Goal: Information Seeking & Learning: Learn about a topic

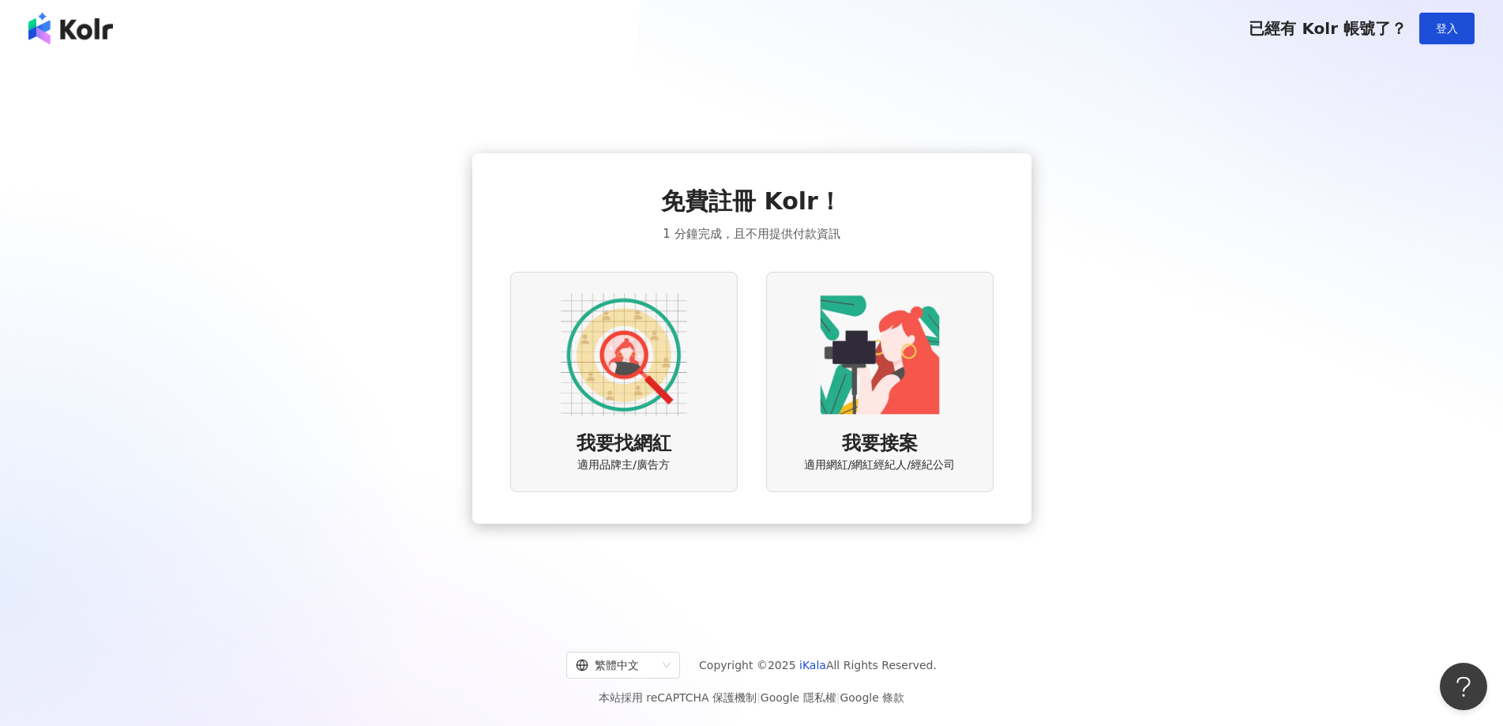
click at [596, 370] on img at bounding box center [624, 354] width 126 height 126
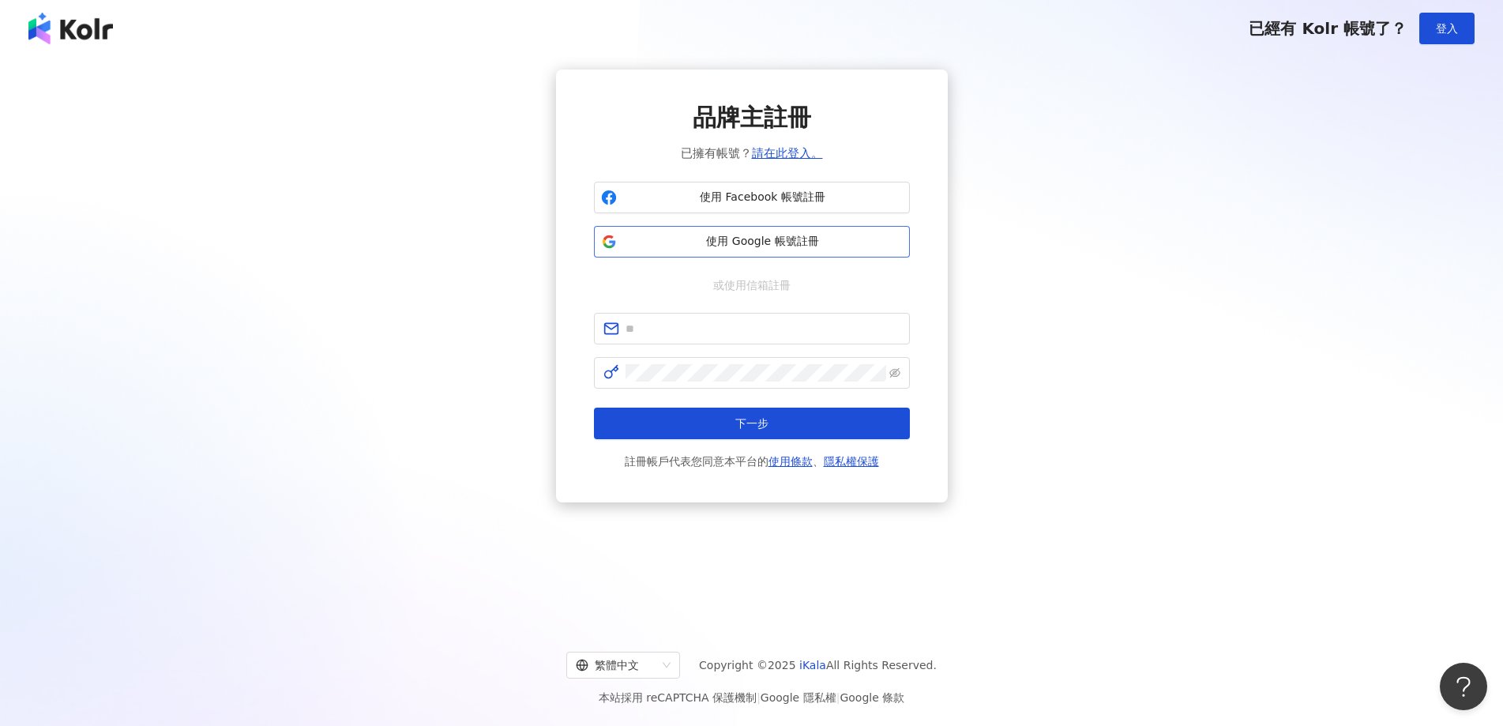
click at [693, 242] on span "使用 Google 帳號註冊" at bounding box center [763, 242] width 280 height 16
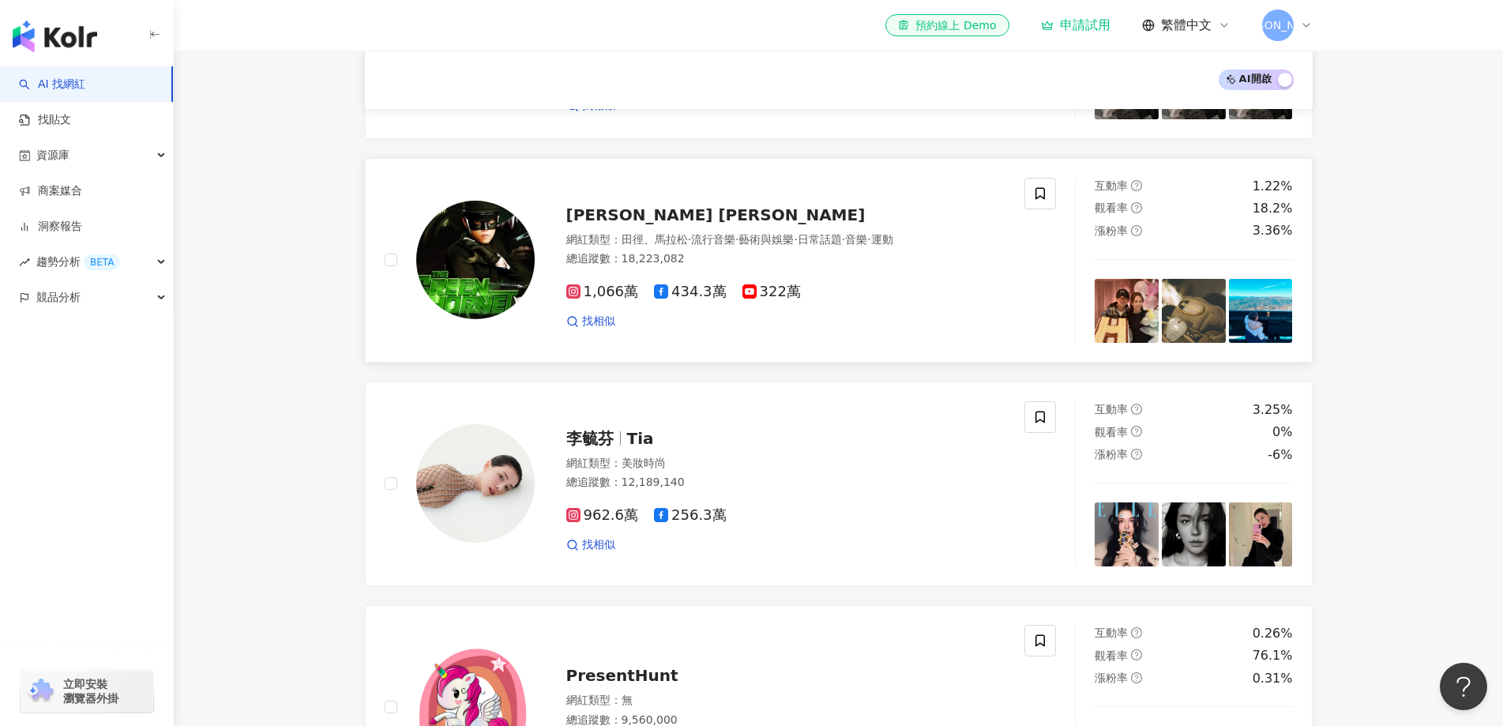
scroll to position [711, 0]
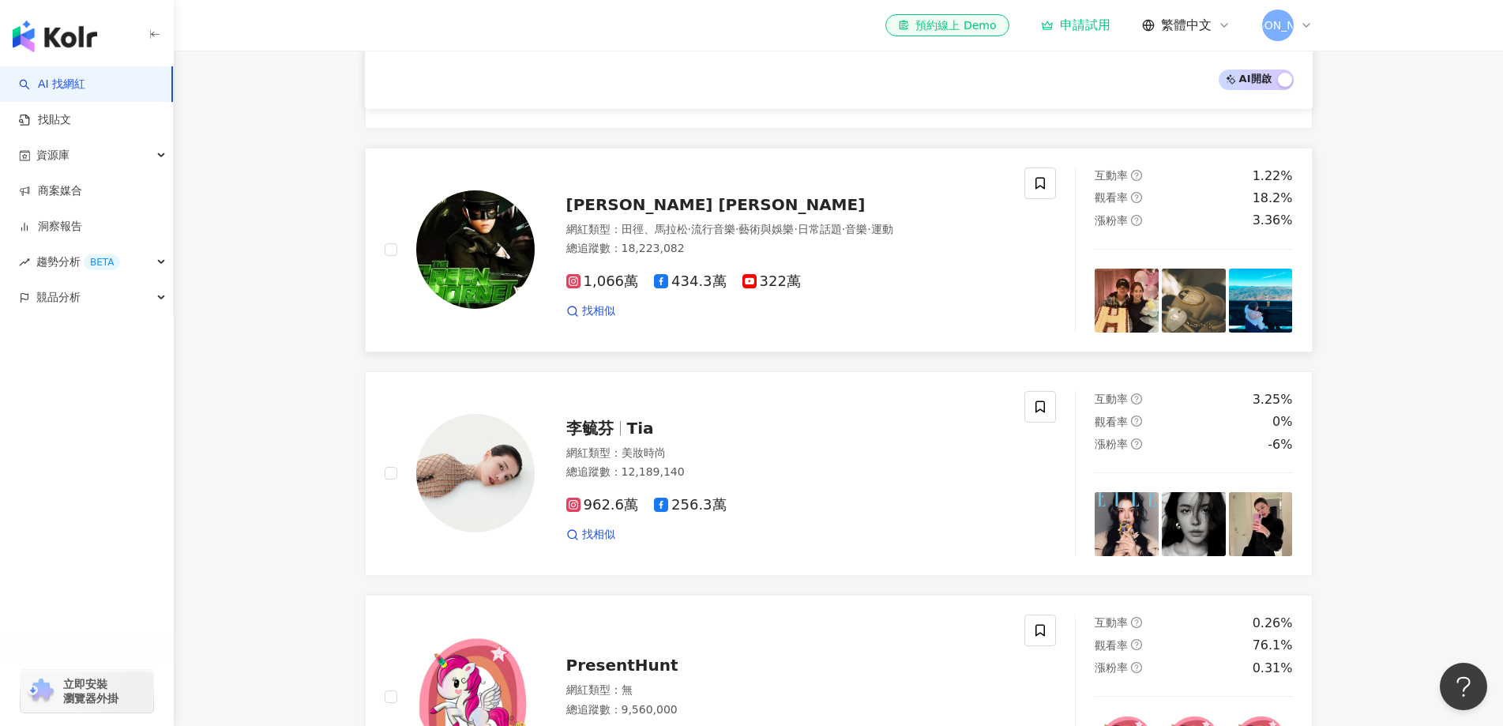
click at [662, 206] on span "[PERSON_NAME] [PERSON_NAME]" at bounding box center [715, 204] width 299 height 19
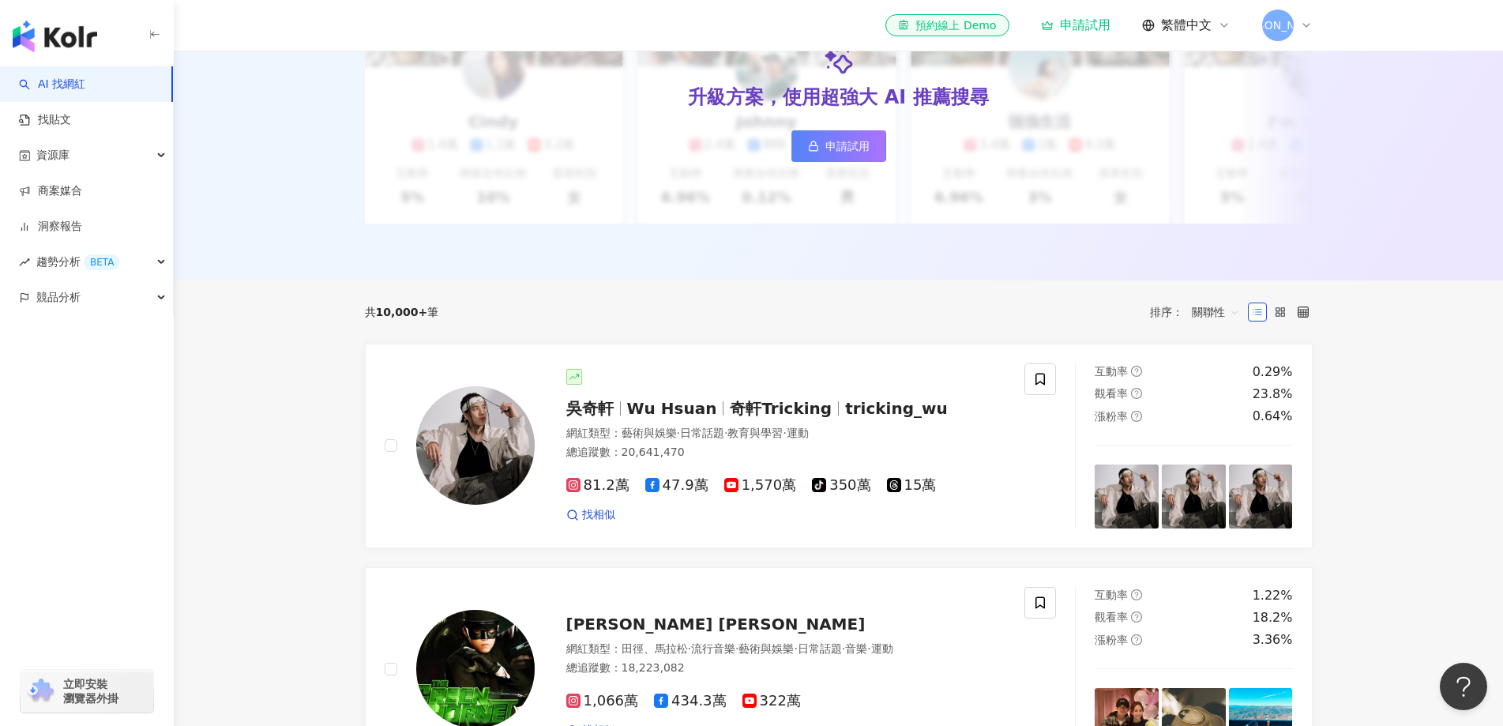
scroll to position [59, 0]
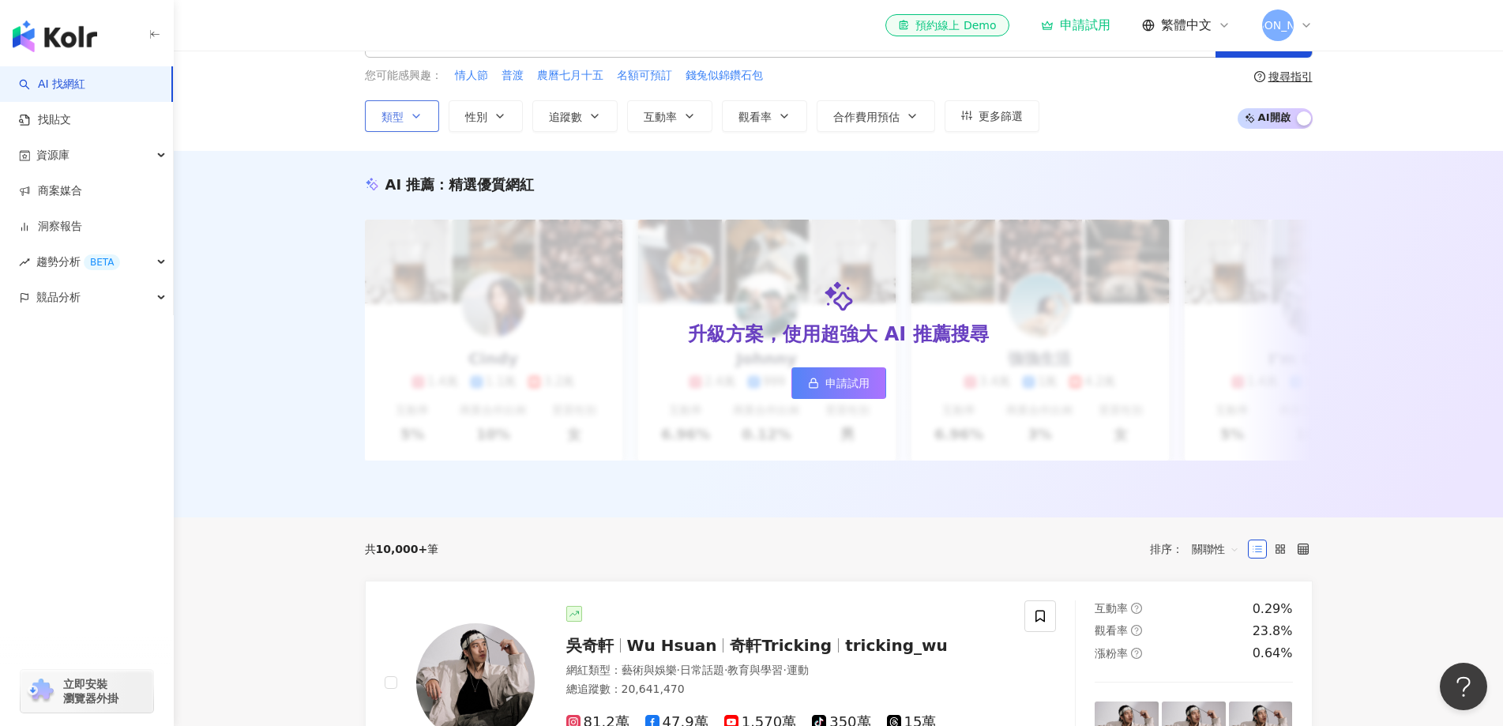
click at [378, 119] on button "類型" at bounding box center [402, 116] width 74 height 32
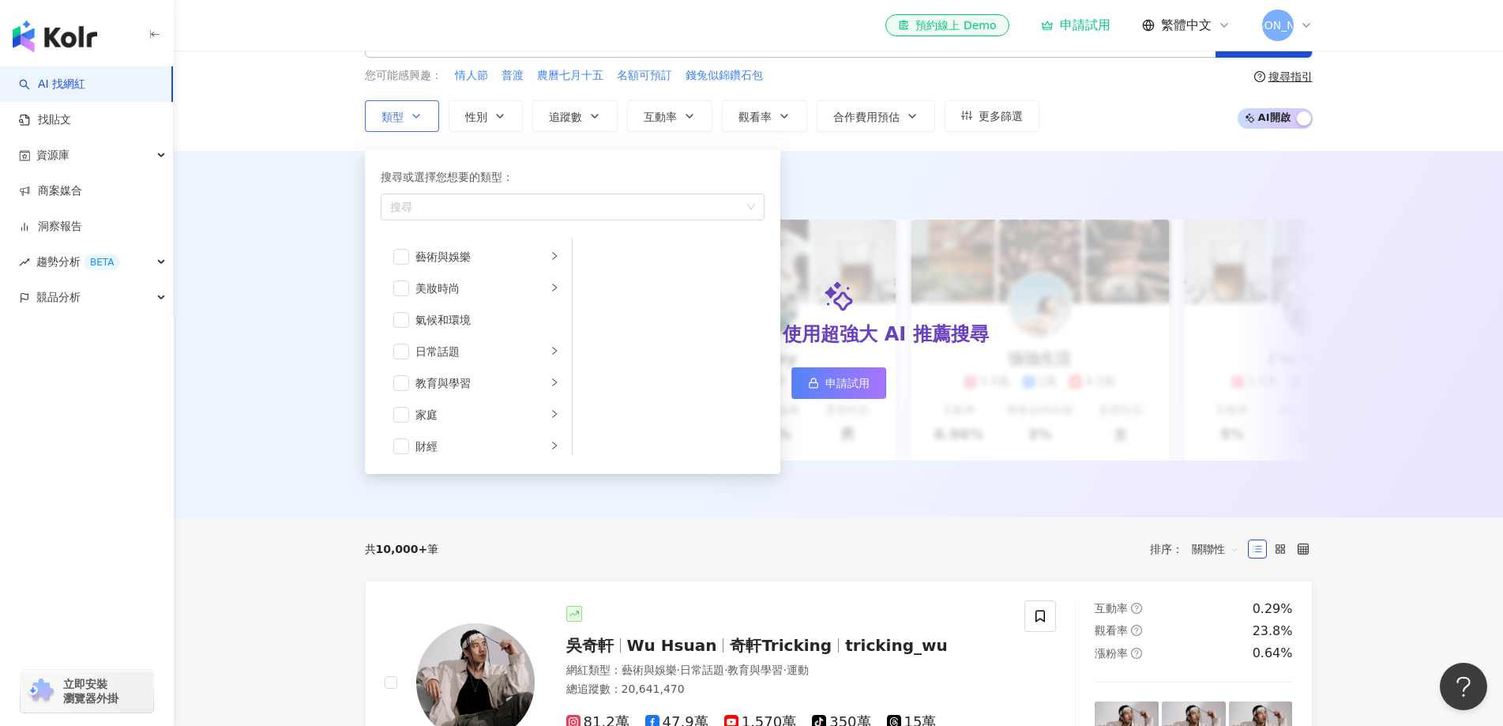
click at [379, 119] on button "類型 搜尋或選擇您想要的類型： 搜尋 藝術與娛樂 美妝時尚 氣候和環境 日常話題 教育與學習 家庭 財經 美食 命理占卜 遊戲 法政社會 生活風格 影視娛樂 …" at bounding box center [402, 116] width 74 height 32
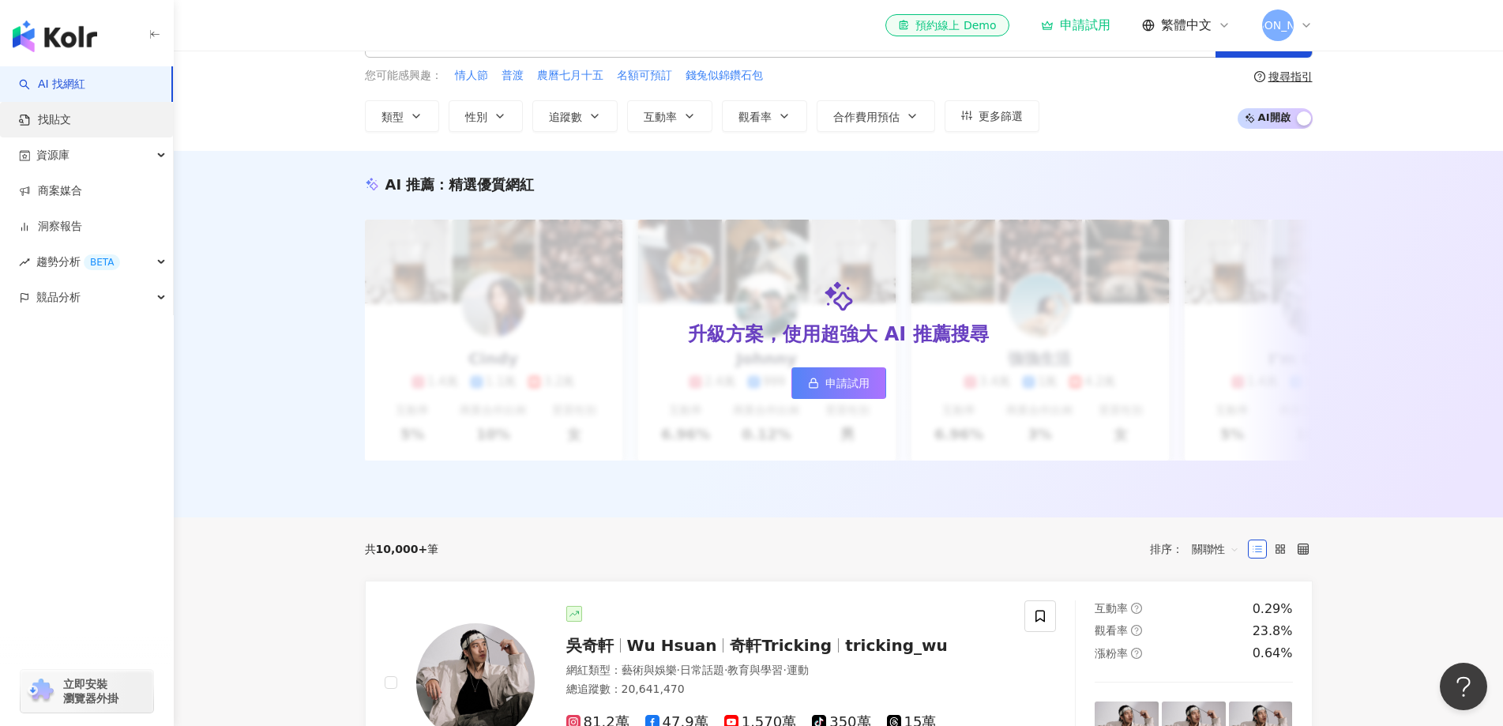
click at [71, 112] on link "找貼文" at bounding box center [45, 120] width 52 height 16
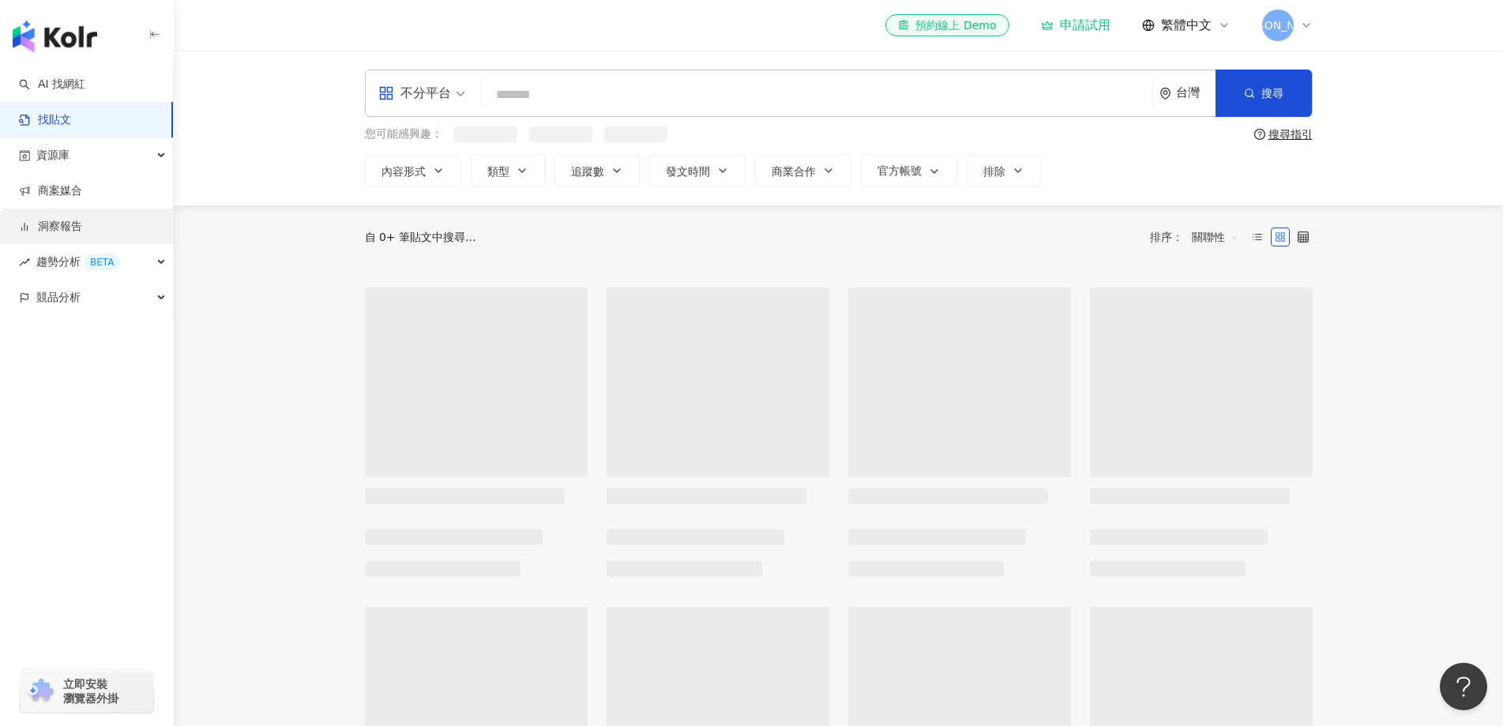
click at [82, 226] on link "洞察報告" at bounding box center [50, 227] width 63 height 16
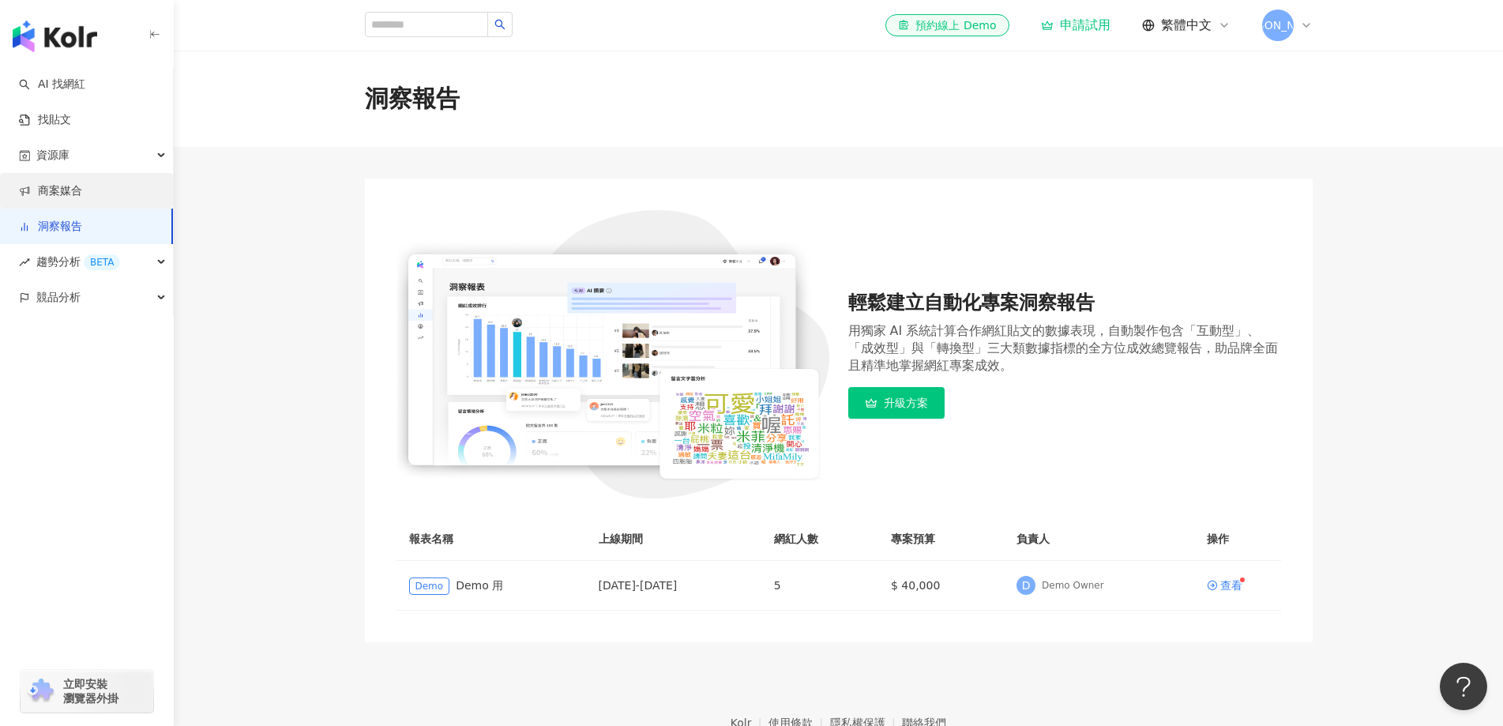
click at [82, 197] on link "商案媒合" at bounding box center [50, 191] width 63 height 16
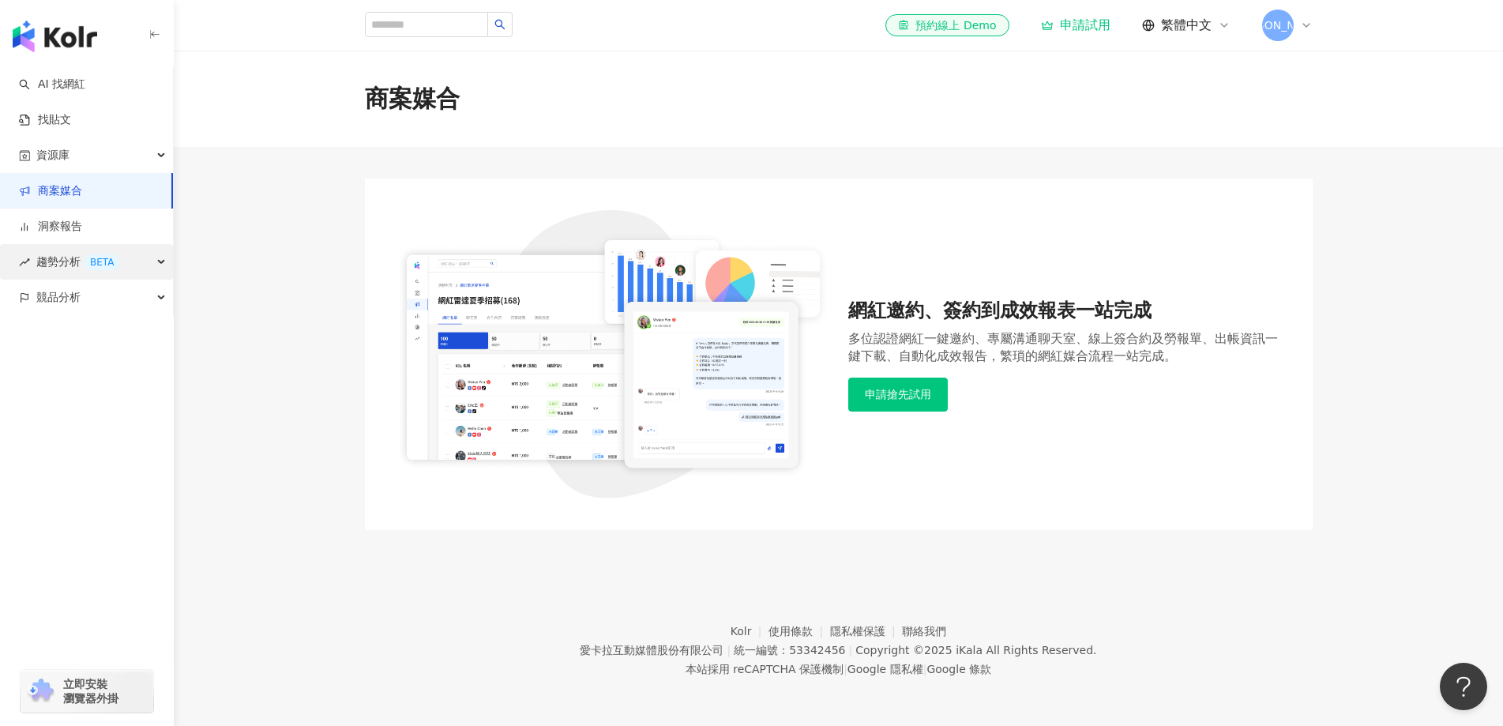
click at [111, 261] on div "BETA" at bounding box center [102, 262] width 36 height 16
click at [85, 91] on link "AI 找網紅" at bounding box center [52, 85] width 66 height 16
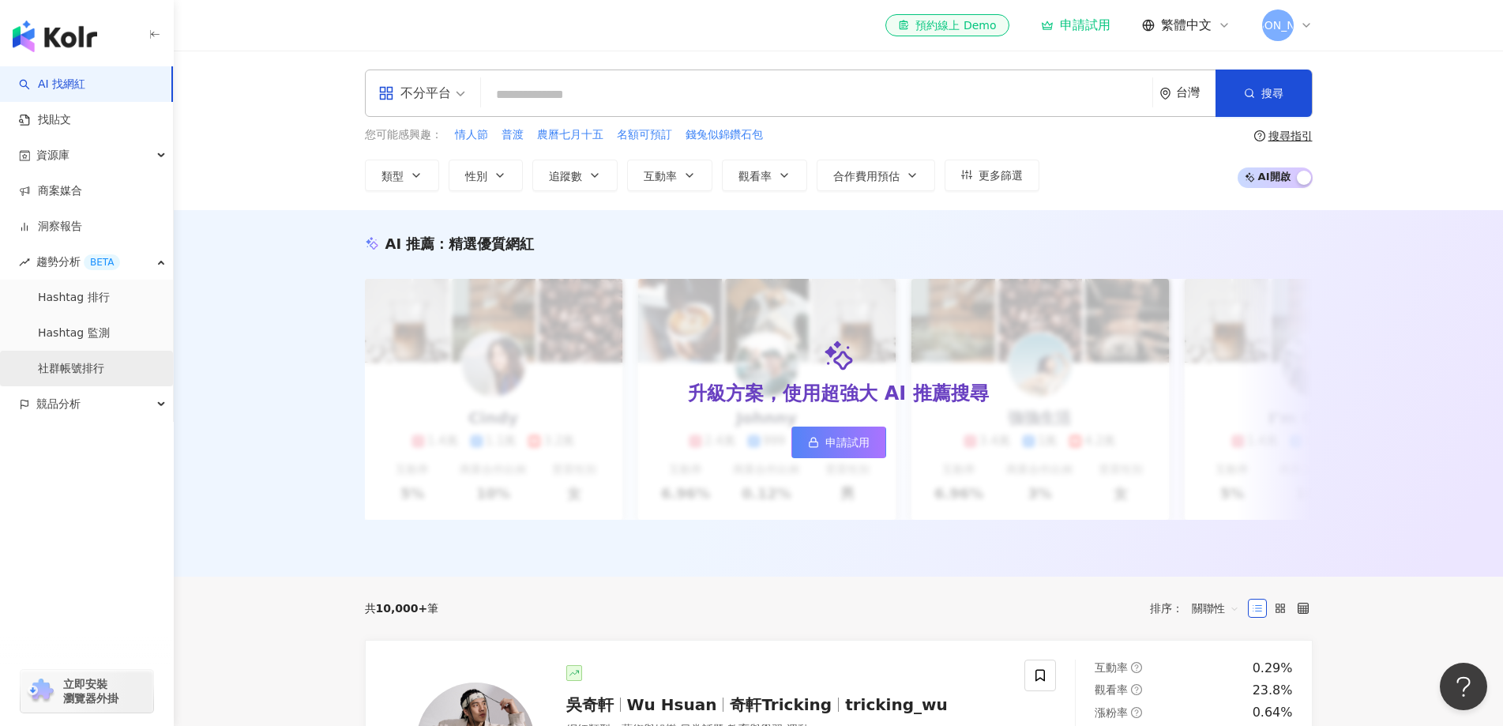
click at [104, 364] on link "社群帳號排行" at bounding box center [71, 369] width 66 height 16
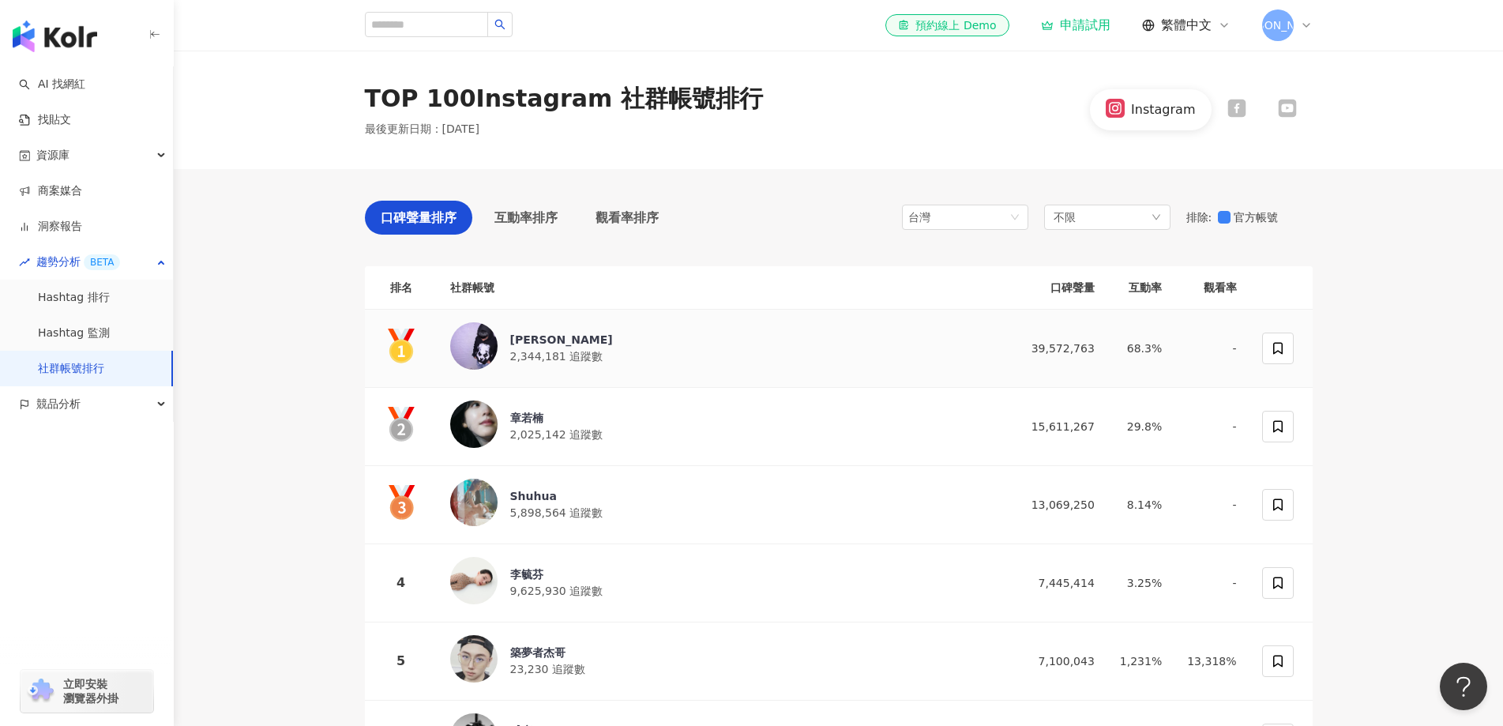
click at [490, 329] on img at bounding box center [473, 345] width 47 height 47
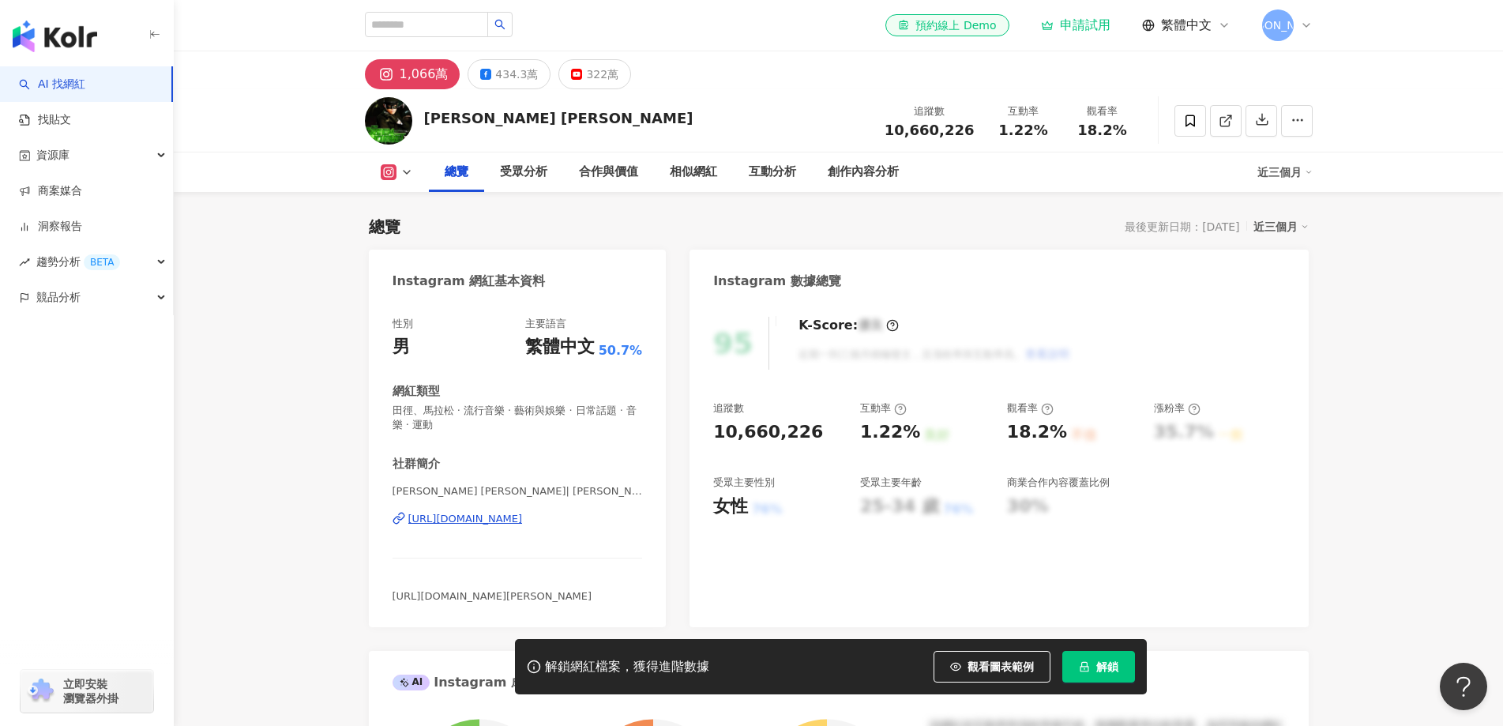
scroll to position [632, 0]
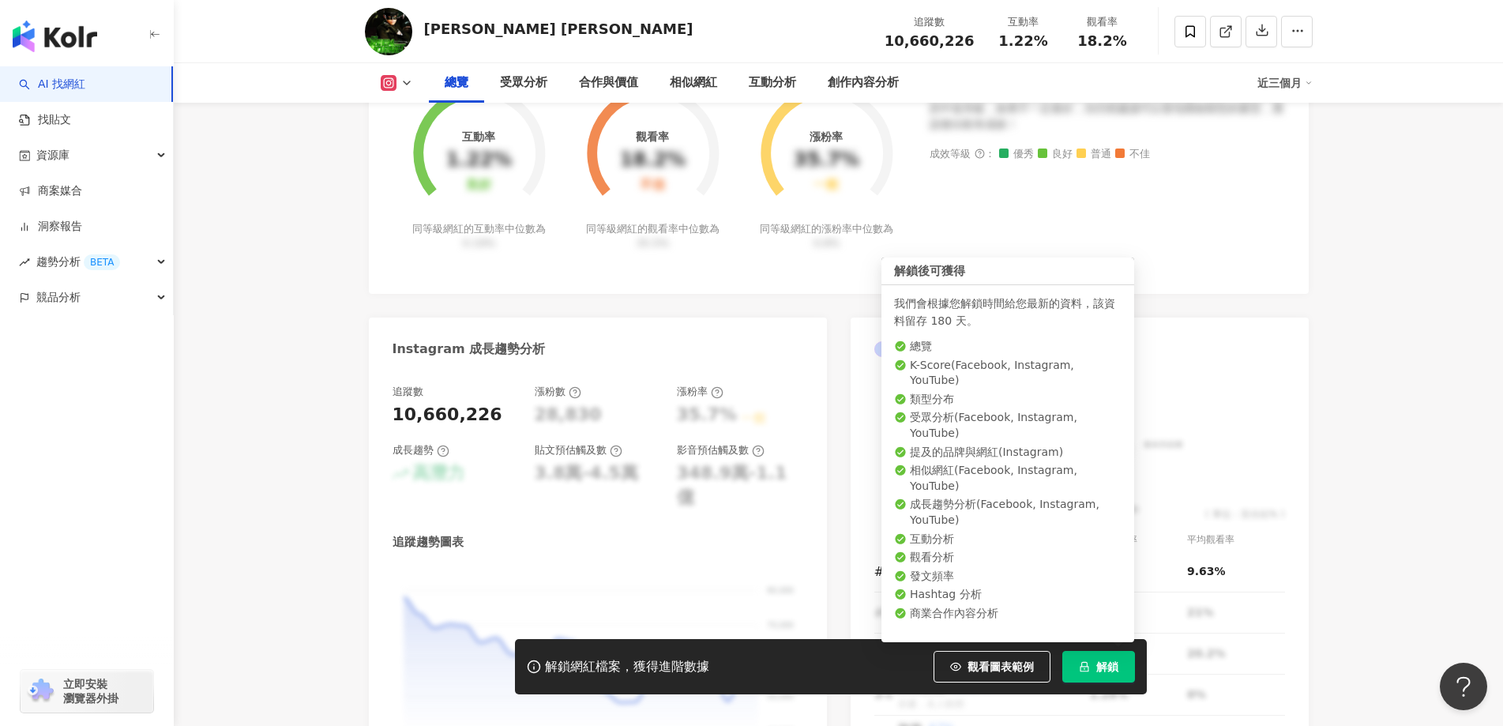
click at [1099, 664] on span "解鎖" at bounding box center [1107, 666] width 22 height 13
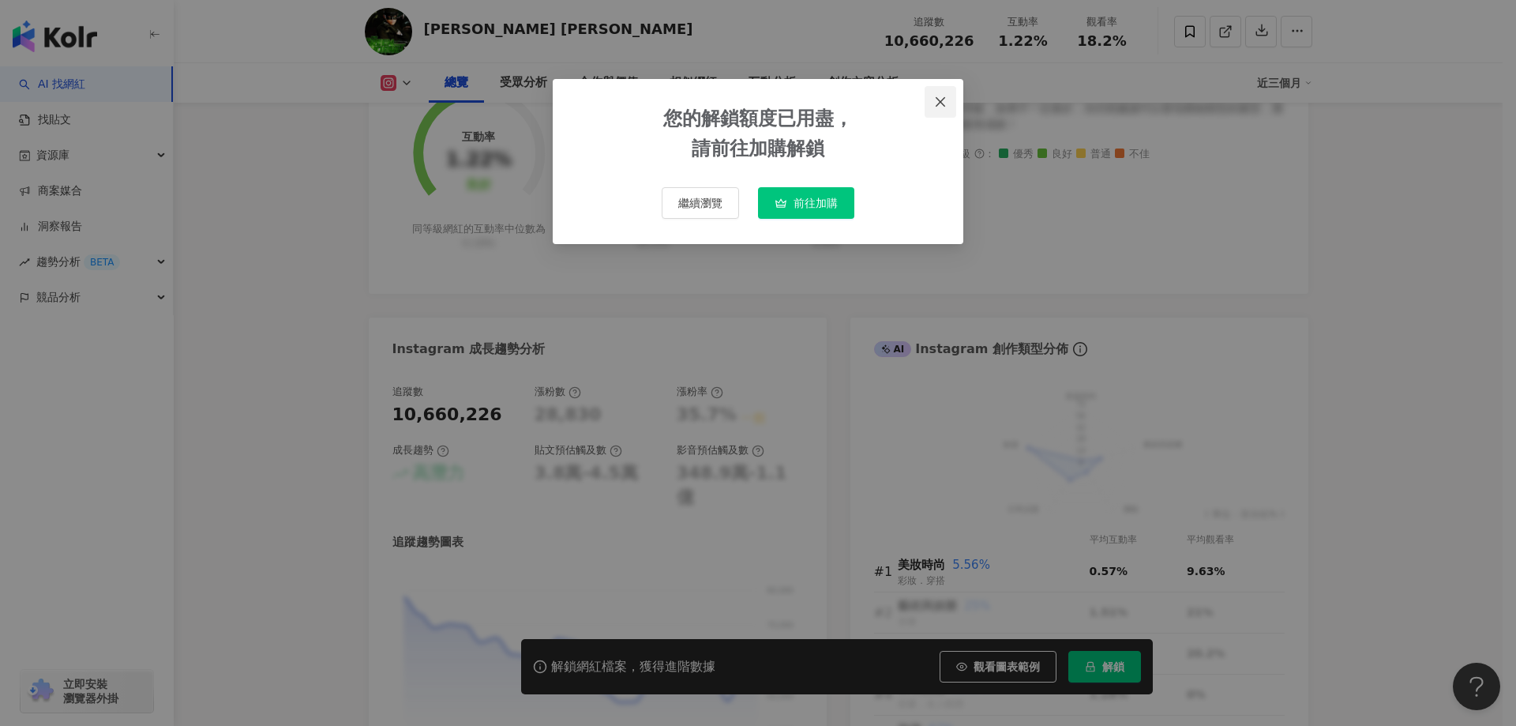
click at [937, 103] on icon "close" at bounding box center [940, 102] width 13 height 13
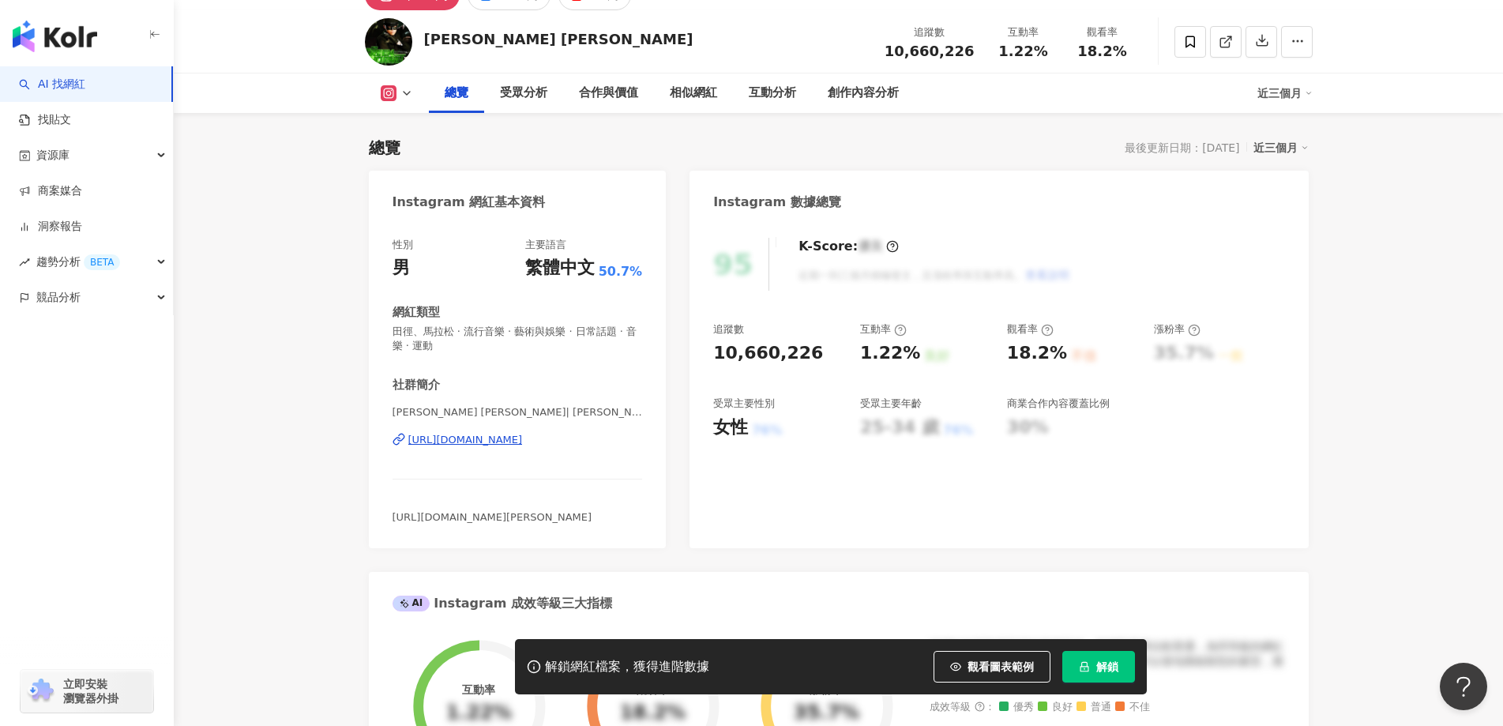
scroll to position [0, 0]
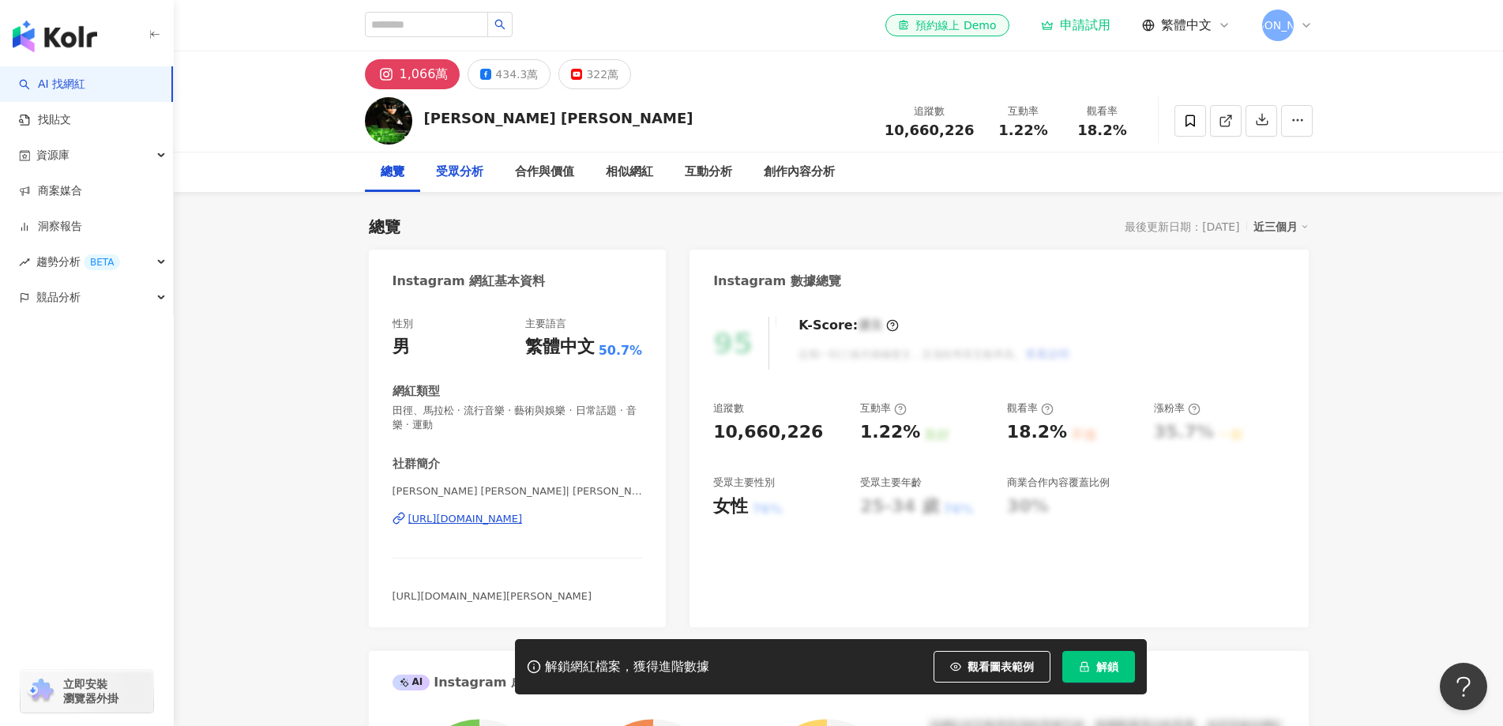
click at [460, 179] on div "受眾分析" at bounding box center [459, 172] width 47 height 19
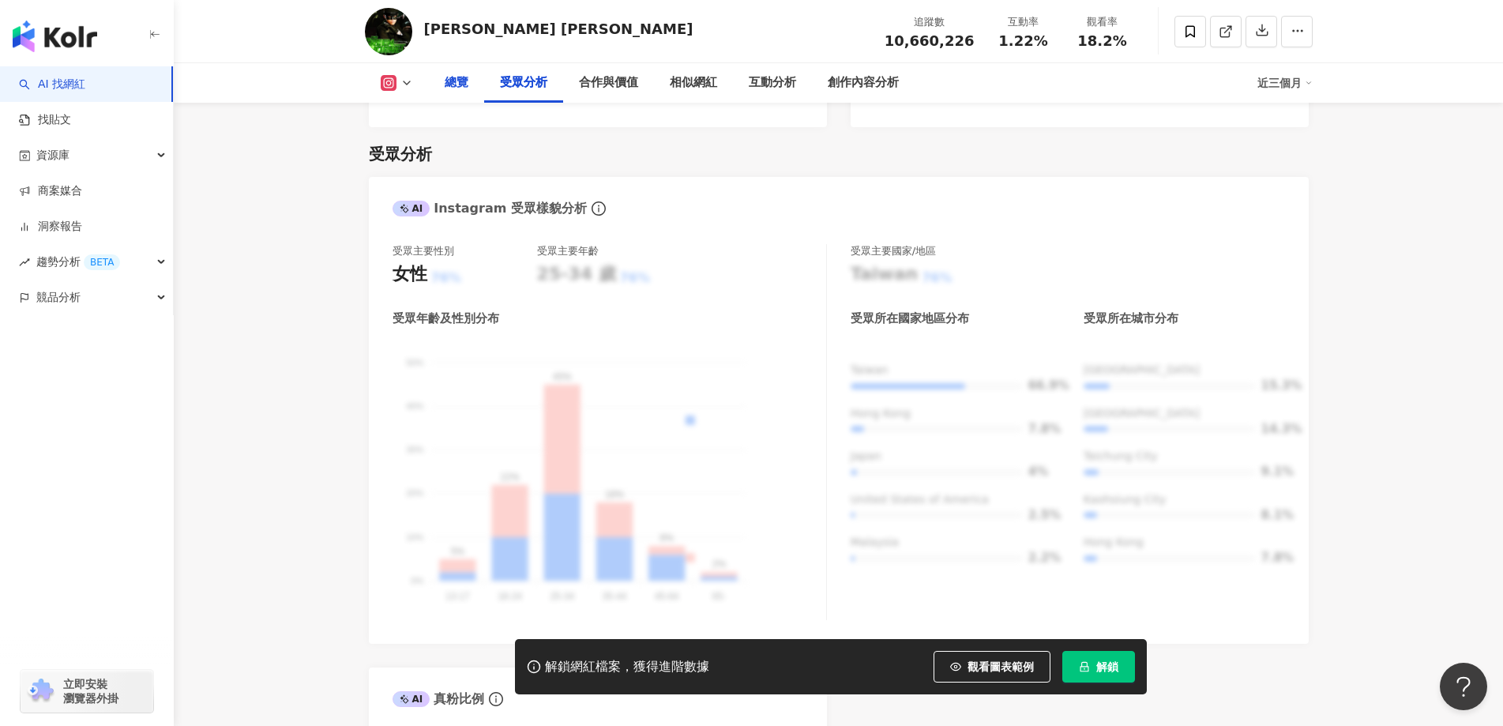
click at [459, 81] on div "總覽" at bounding box center [457, 82] width 24 height 19
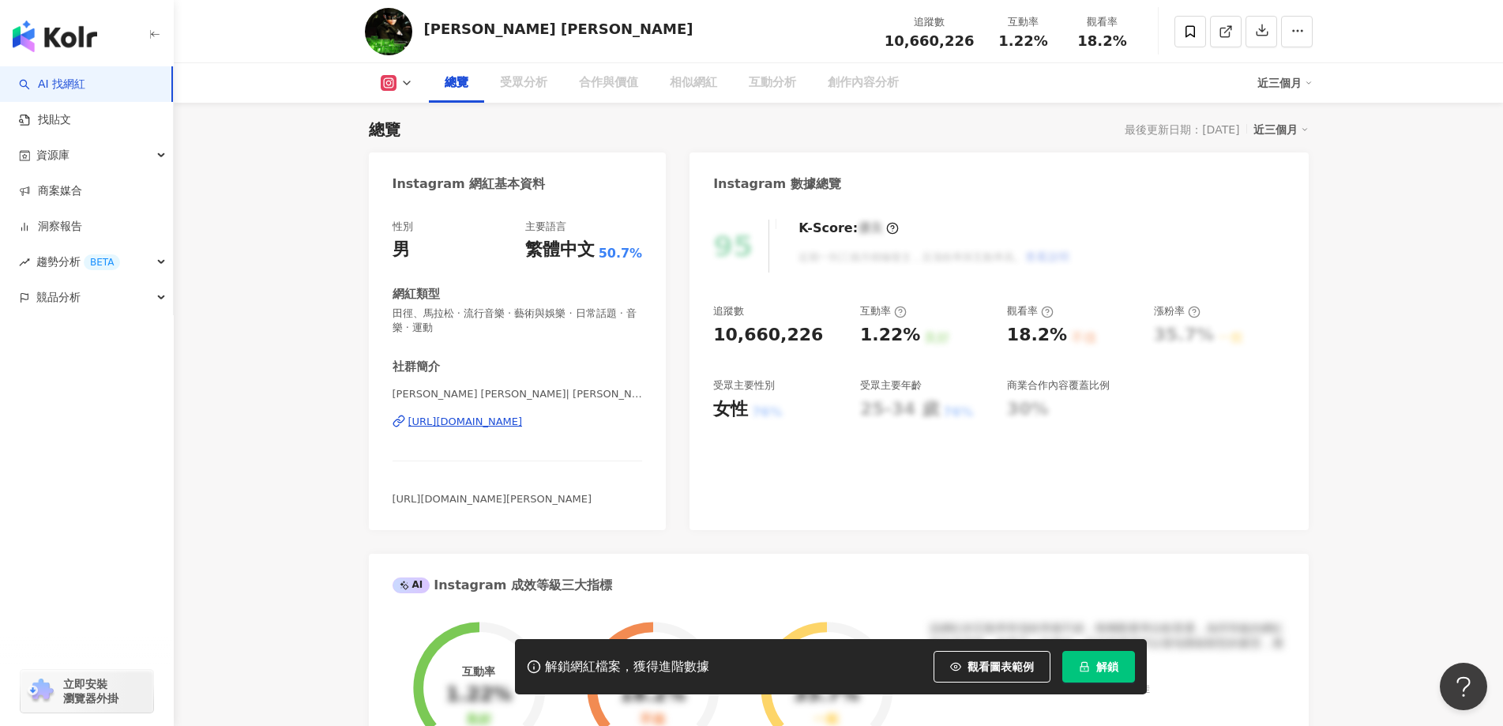
click at [1084, 666] on icon "lock" at bounding box center [1084, 667] width 9 height 10
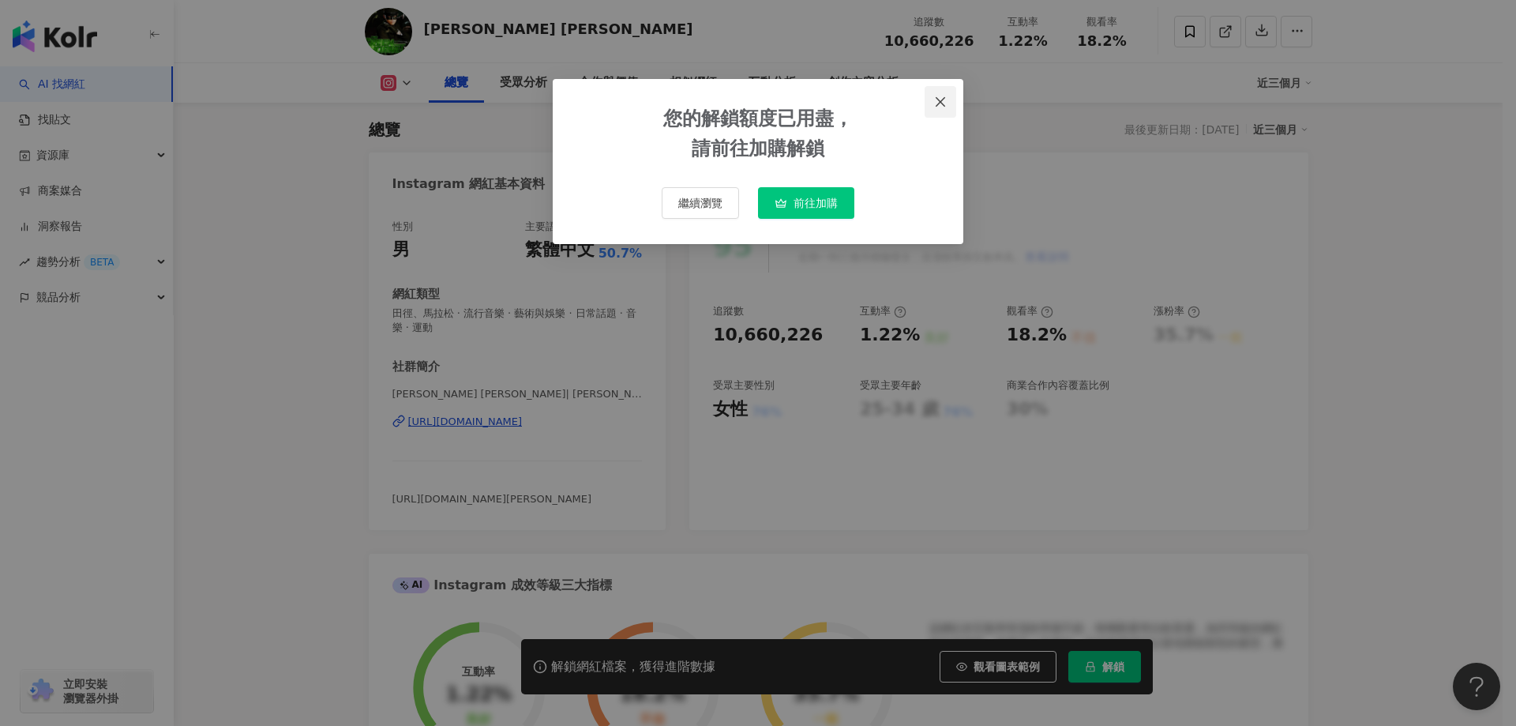
click at [933, 100] on span "Close" at bounding box center [941, 102] width 32 height 13
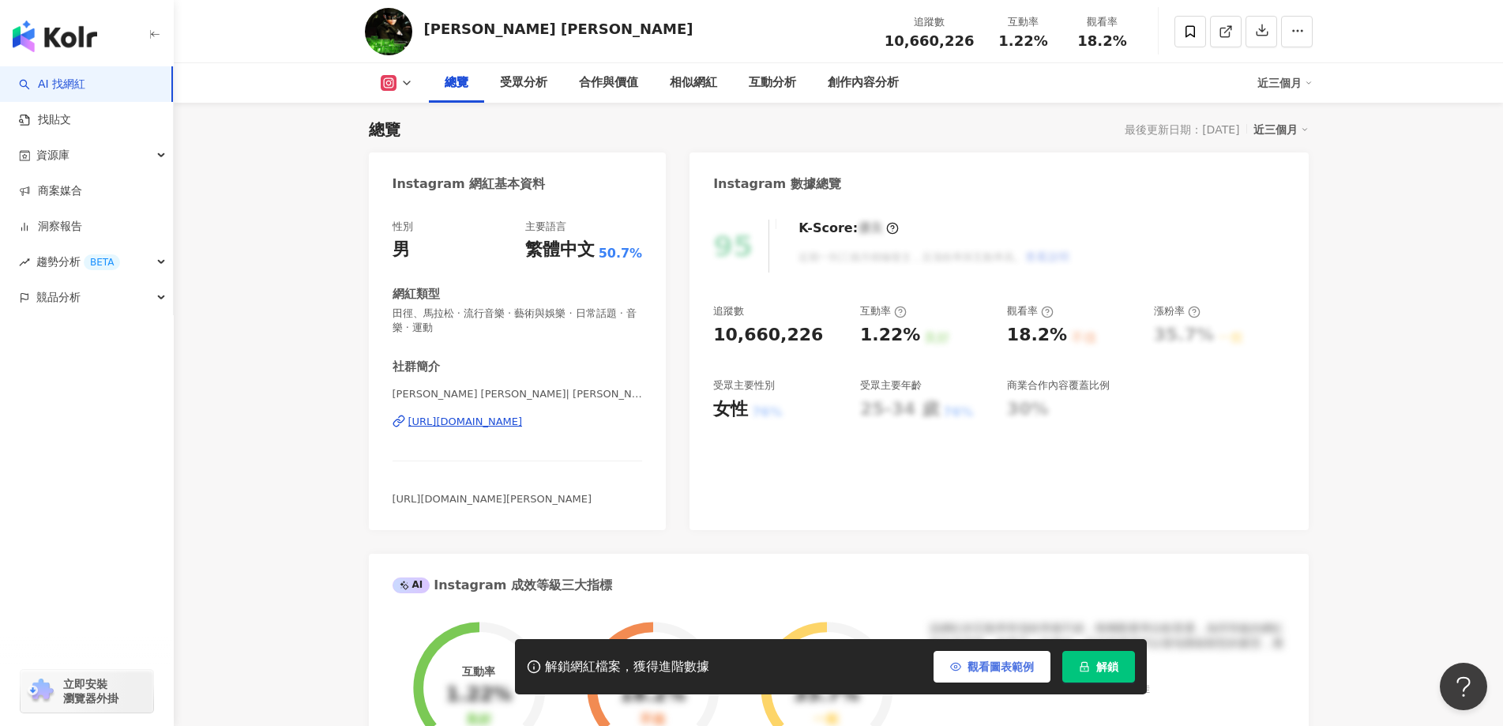
click at [986, 677] on button "觀看圖表範例" at bounding box center [992, 667] width 117 height 32
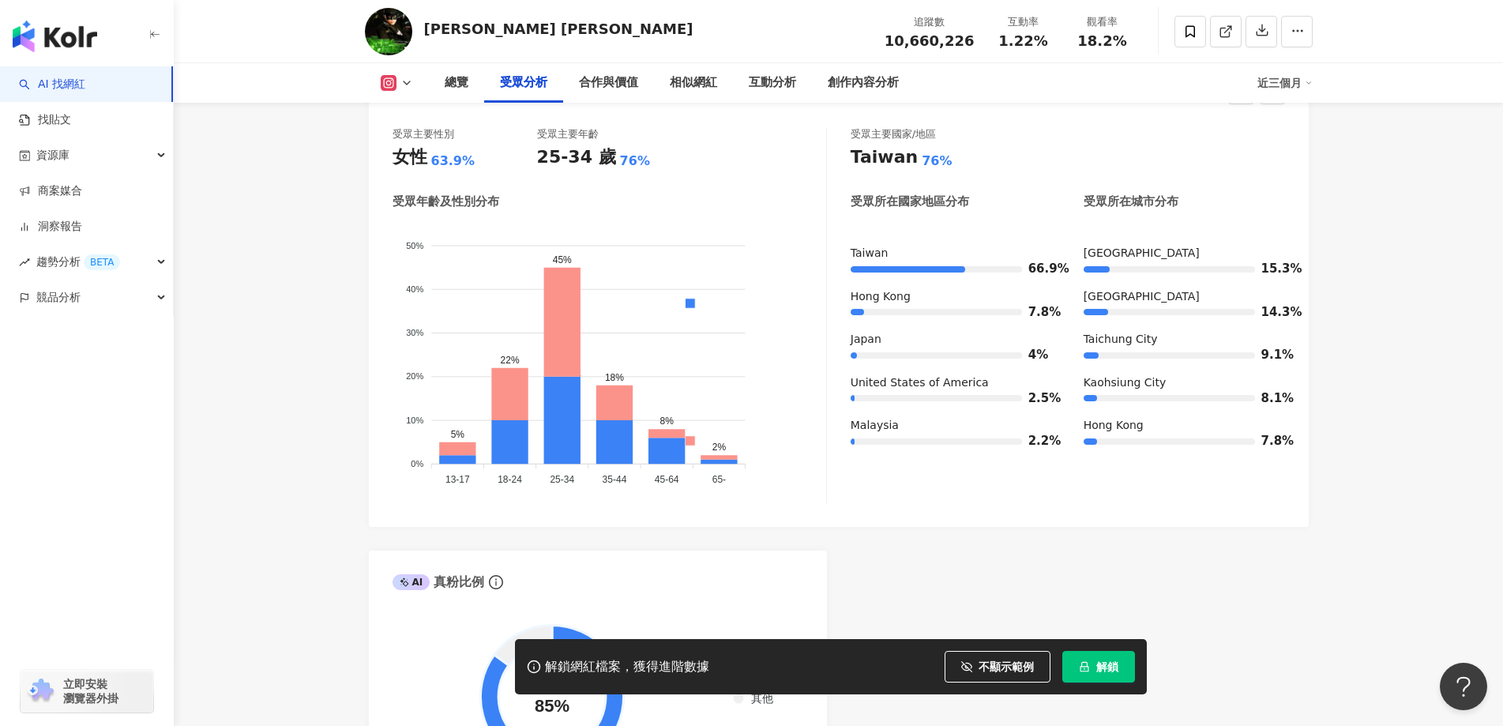
scroll to position [1440, 0]
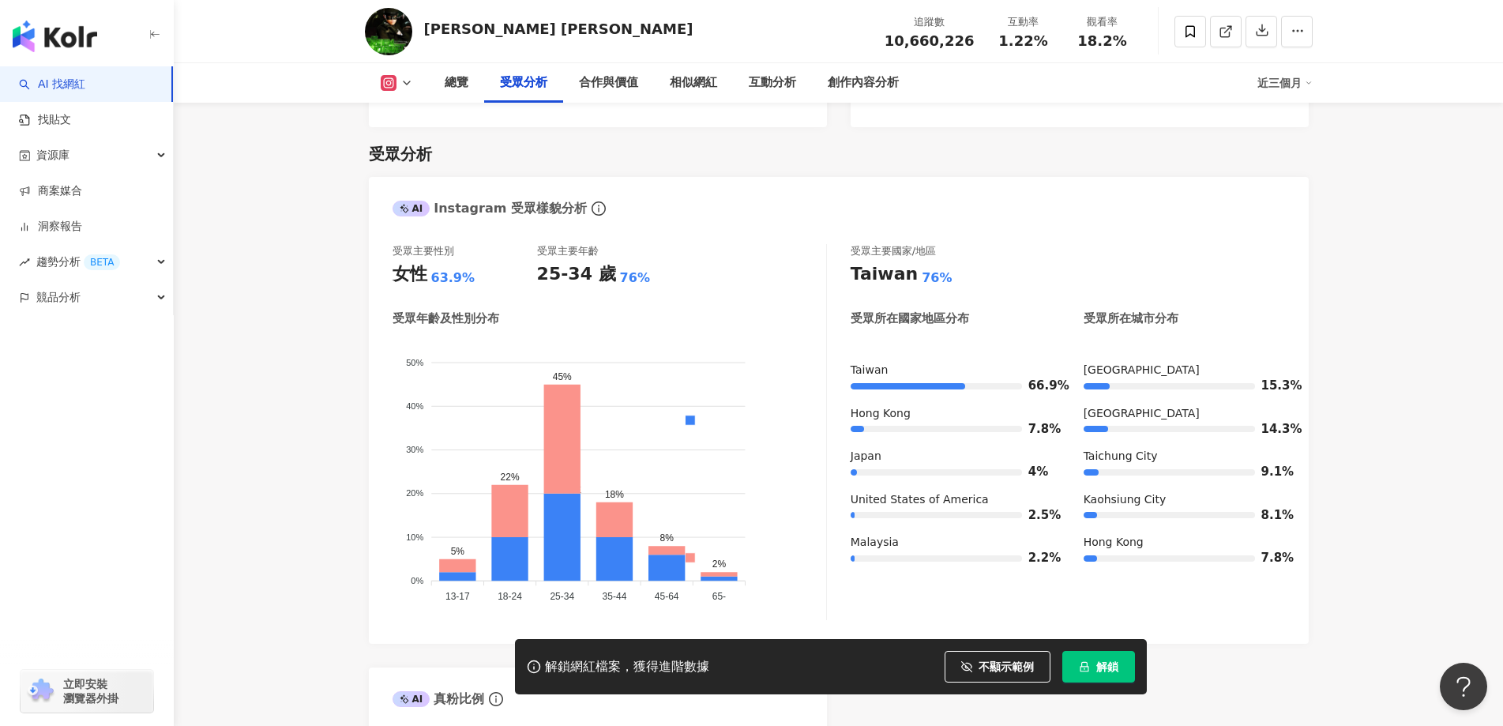
scroll to position [1557, 0]
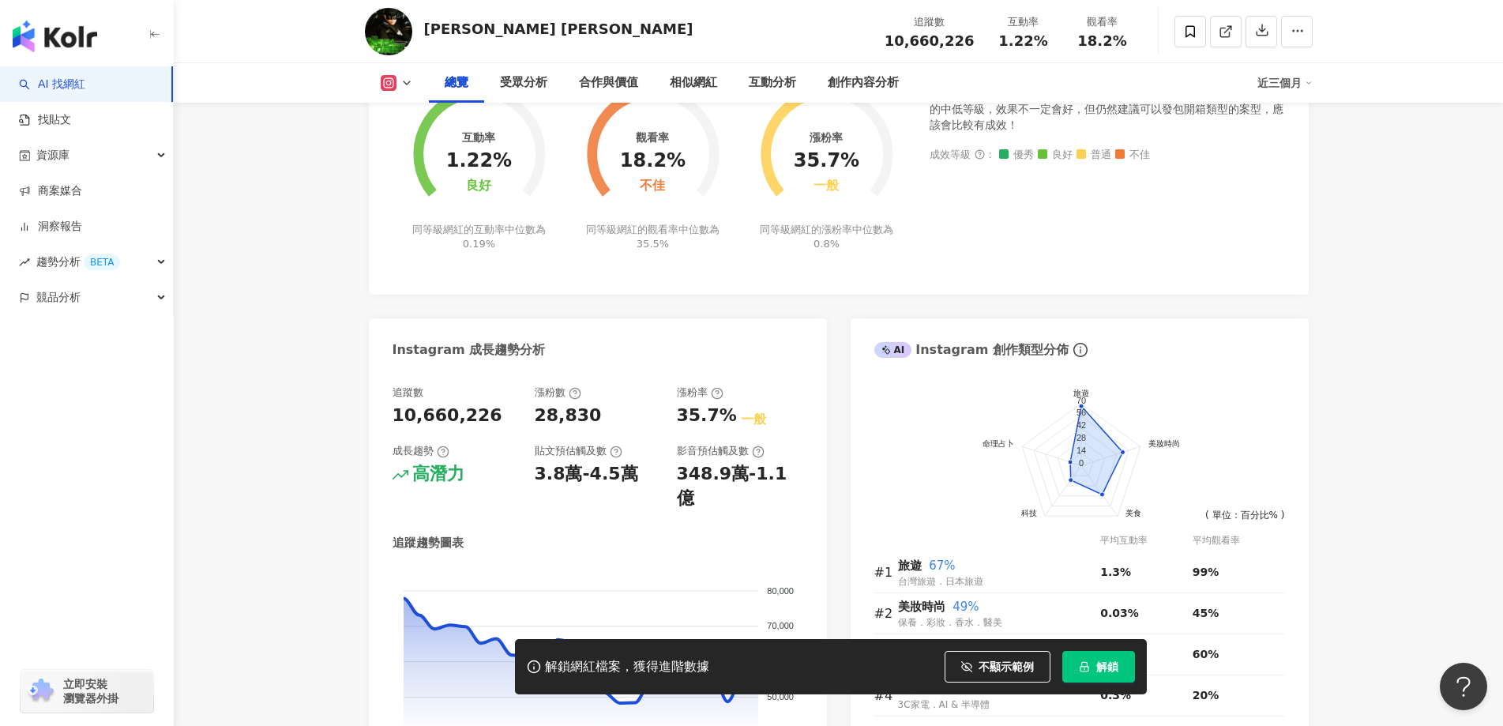
scroll to position [632, 0]
click at [71, 118] on link "找貼文" at bounding box center [45, 120] width 52 height 16
